Goal: Browse casually

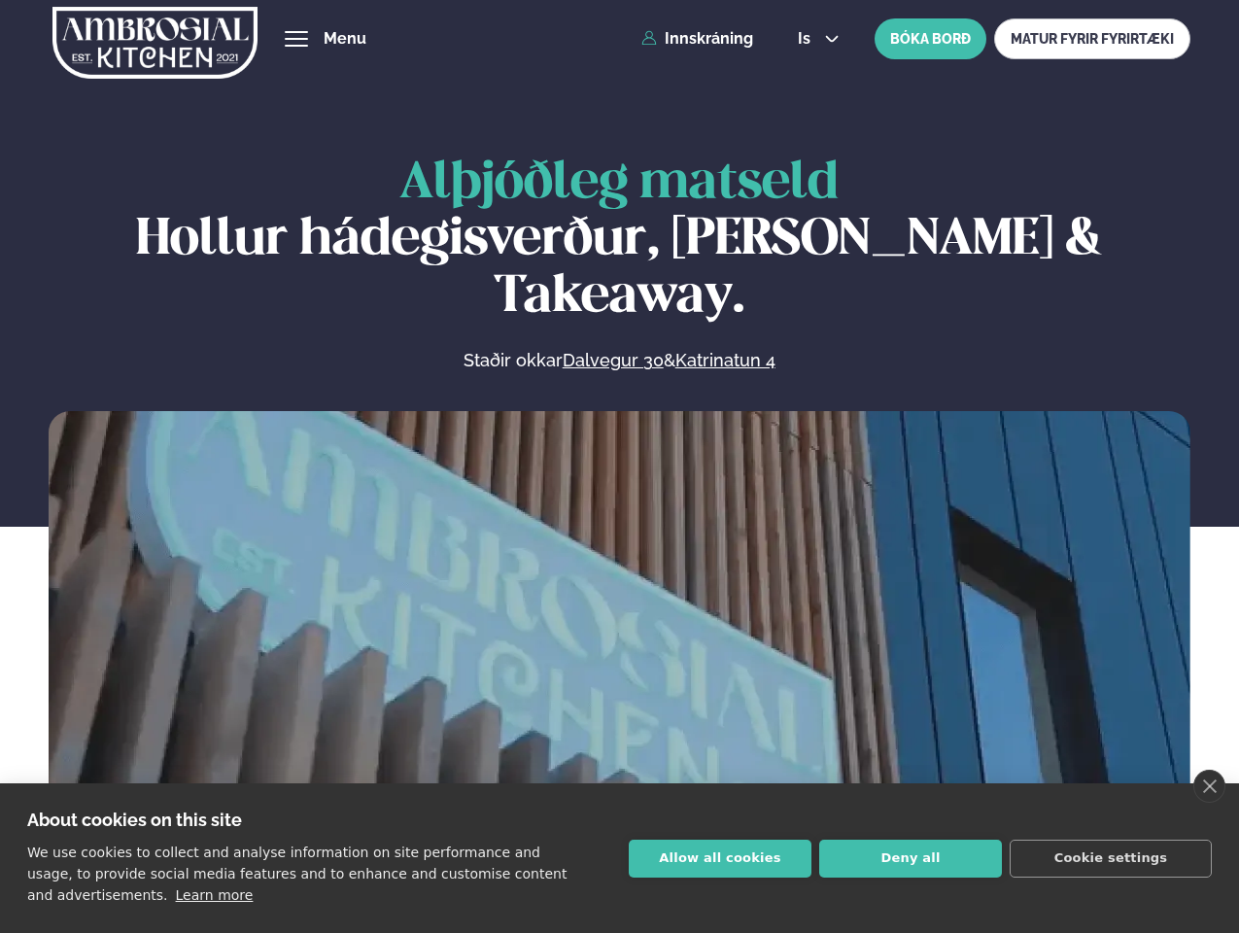
click at [1209, 786] on link "close" at bounding box center [1210, 786] width 32 height 33
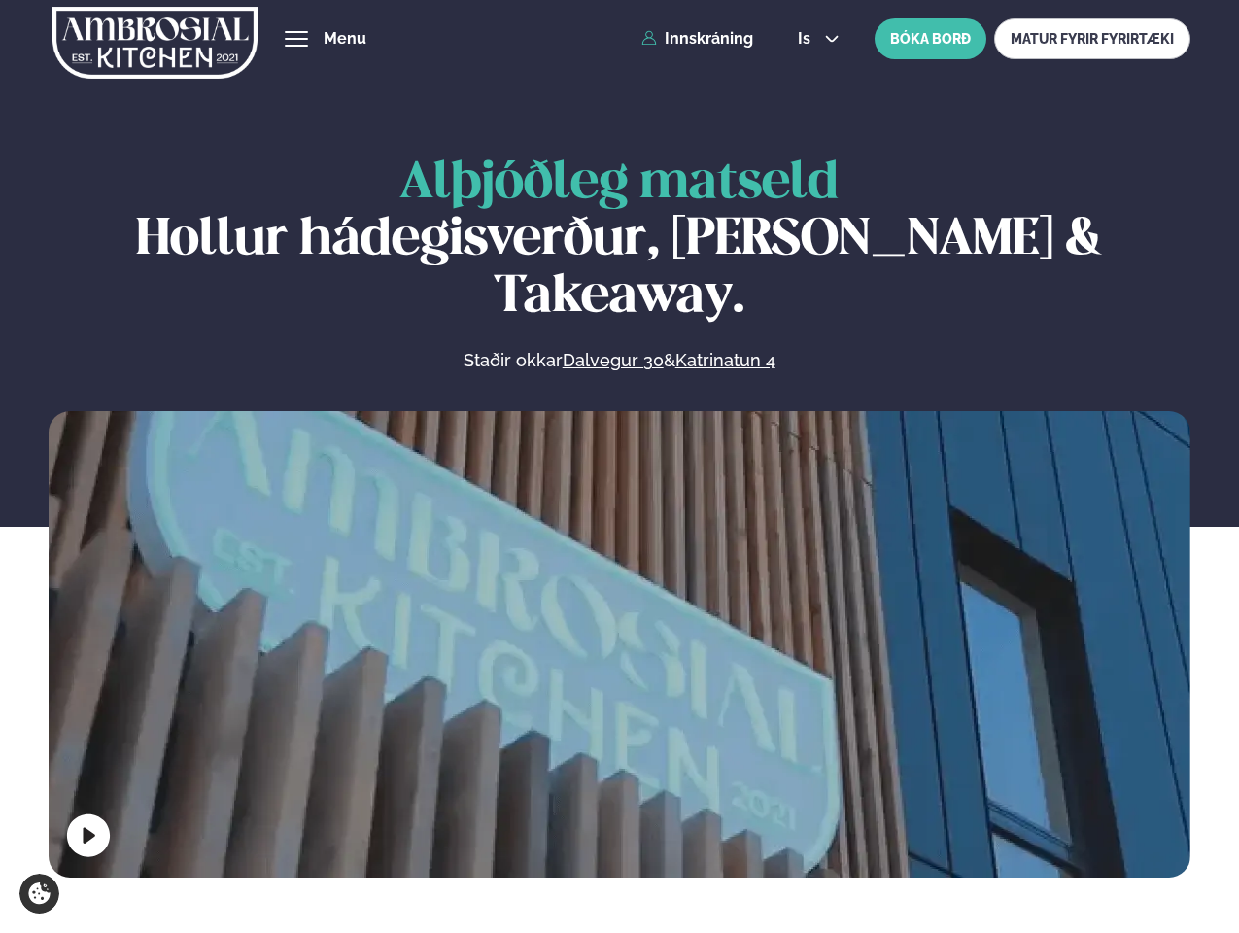
click at [296, 39] on span "hamburger" at bounding box center [296, 38] width 17 height 17
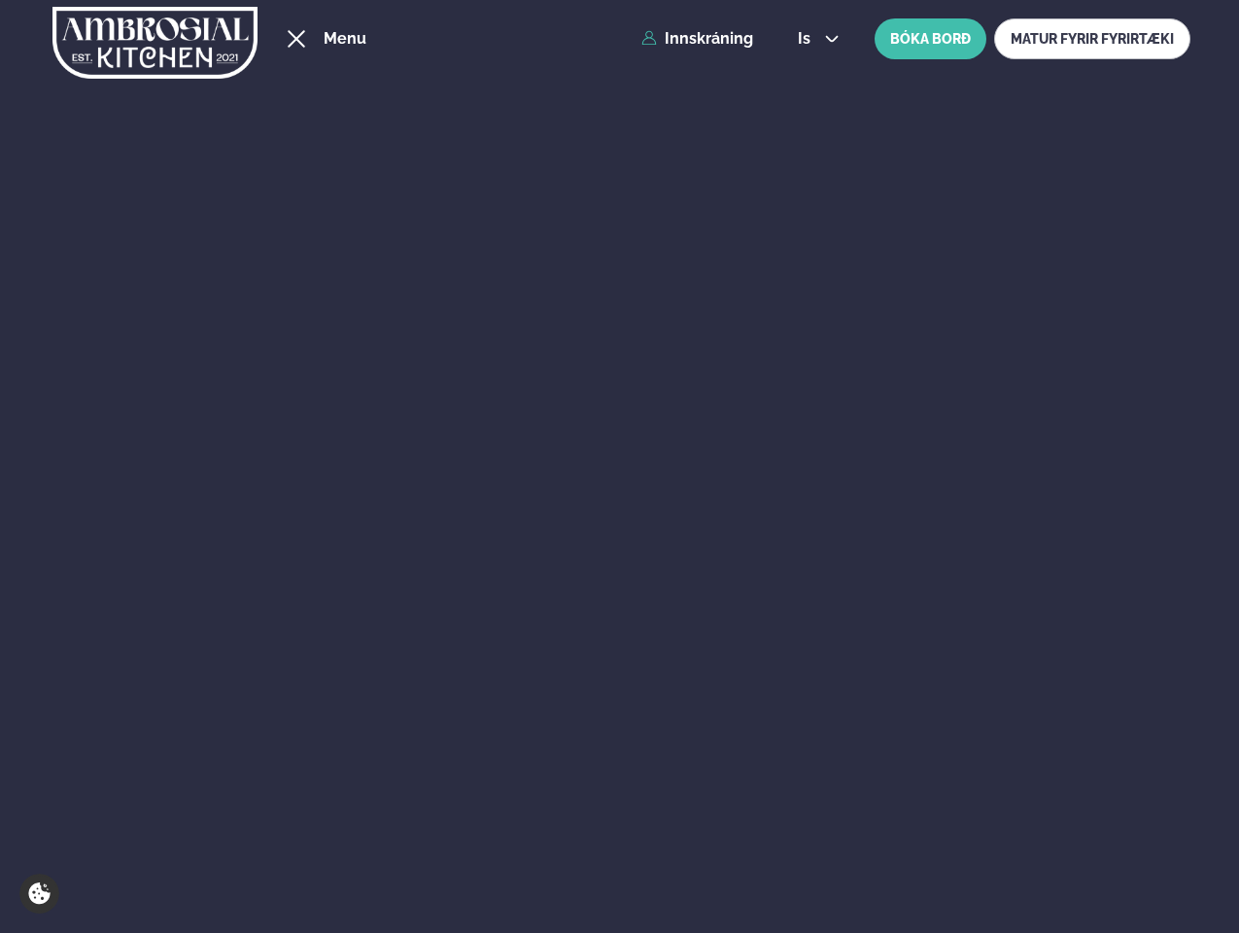
click at [817, 39] on span "is" at bounding box center [807, 39] width 18 height 16
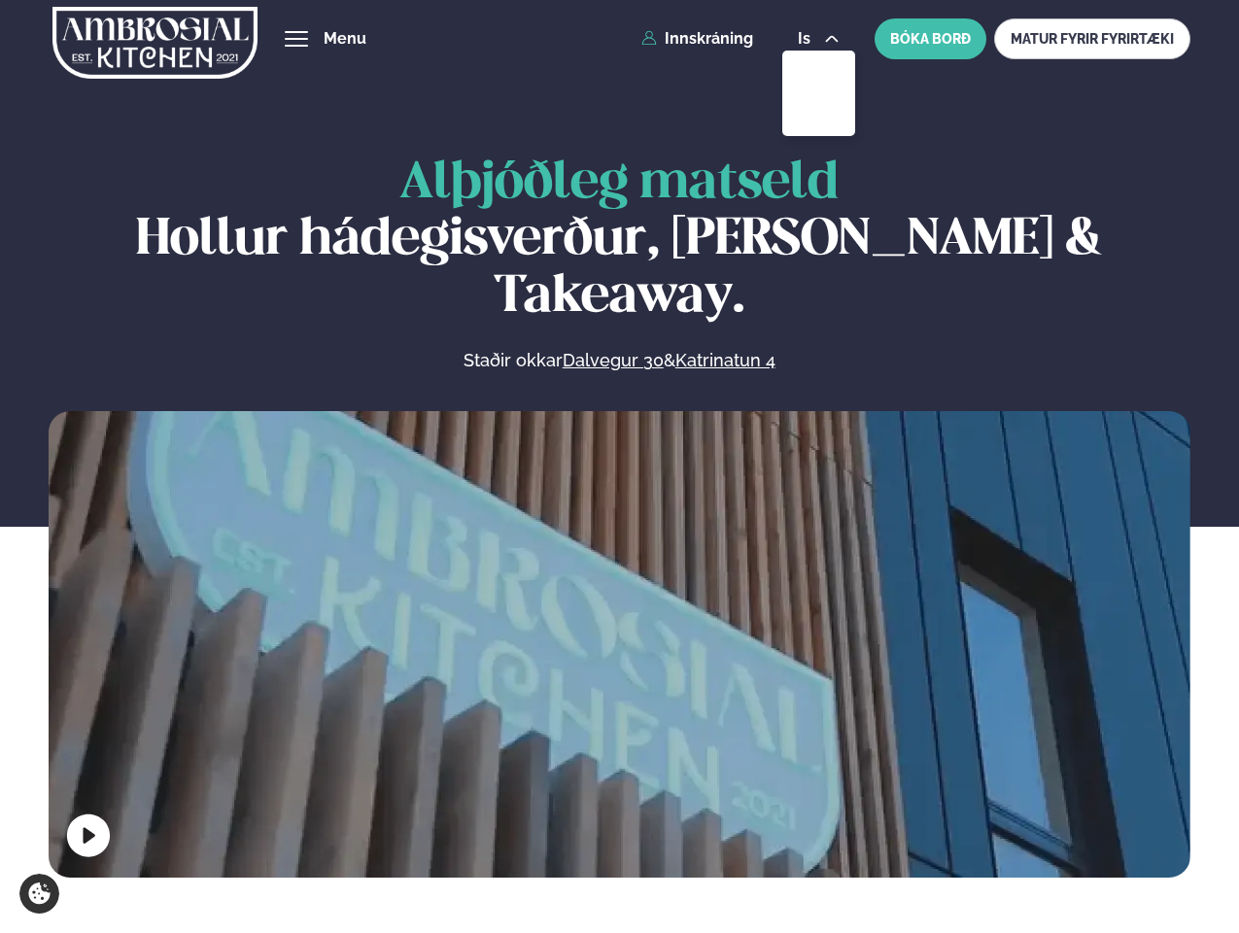
click at [619, 640] on video at bounding box center [620, 696] width 1142 height 571
